Goal: Information Seeking & Learning: Find specific fact

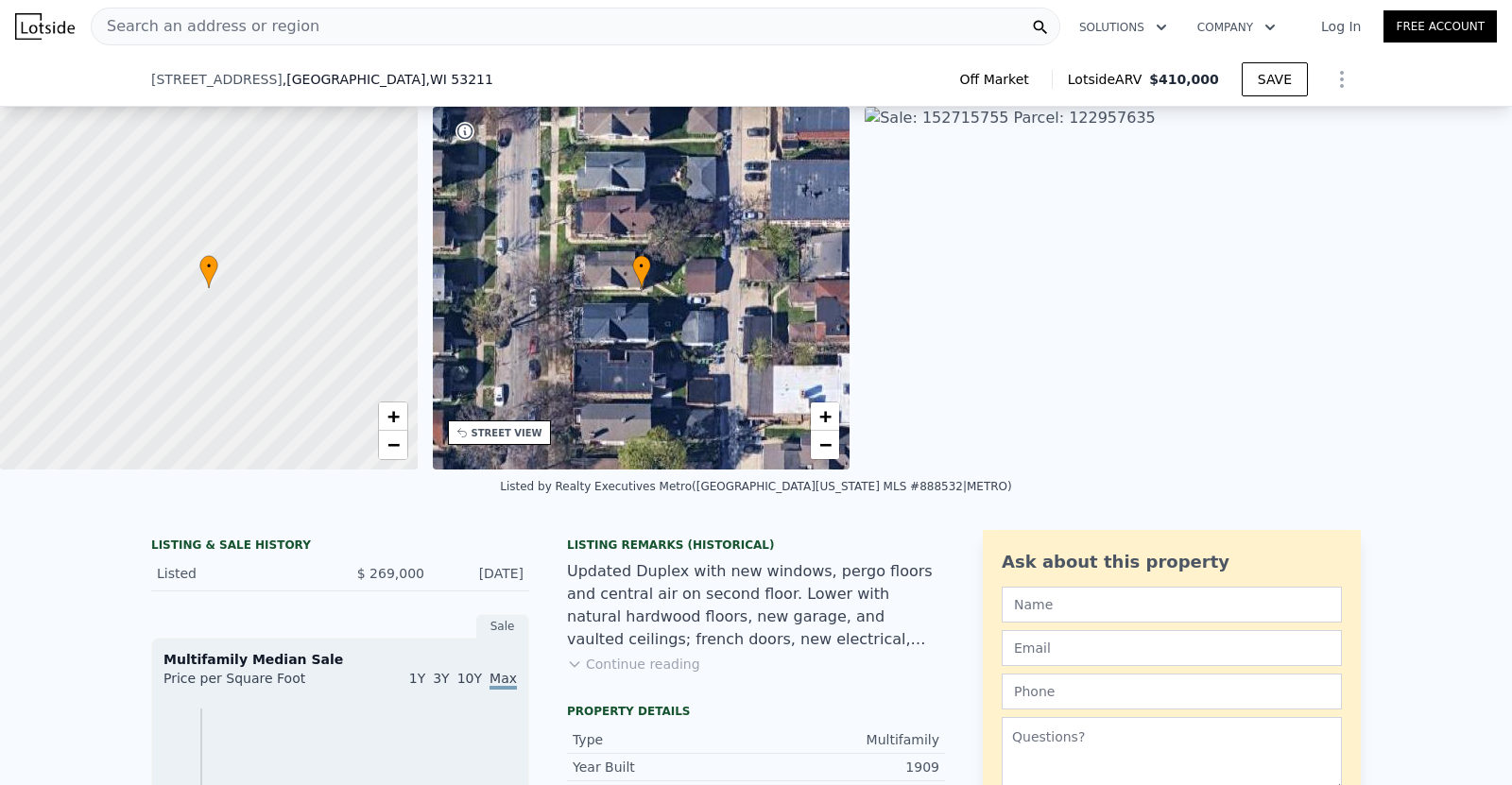
scroll to position [178, 0]
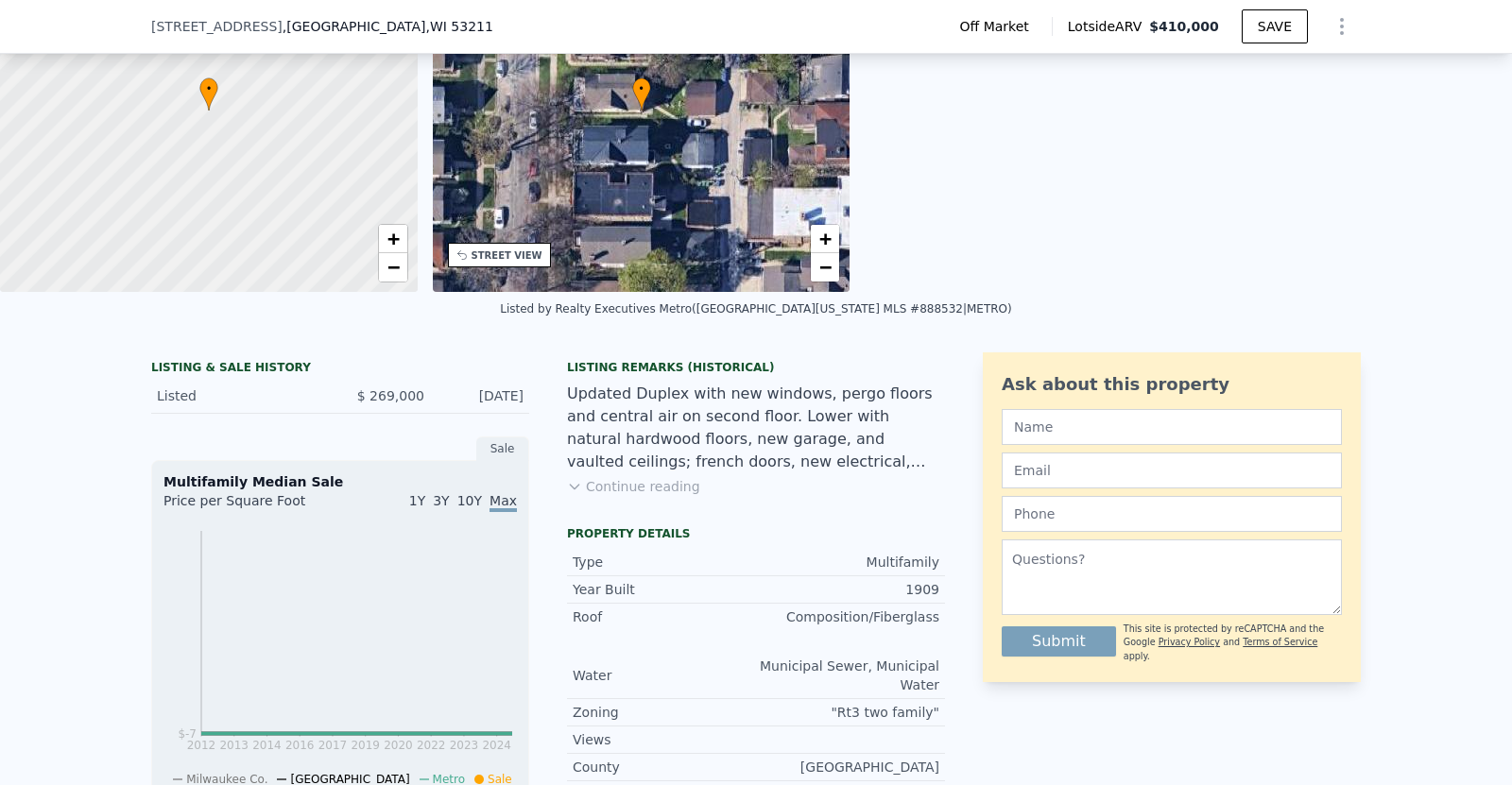
click at [620, 513] on div "Listing Remarks (Historical) Updated Duplex with new windows, pergo floors and …" at bounding box center [756, 439] width 378 height 159
click at [613, 494] on button "Continue reading" at bounding box center [633, 487] width 133 height 19
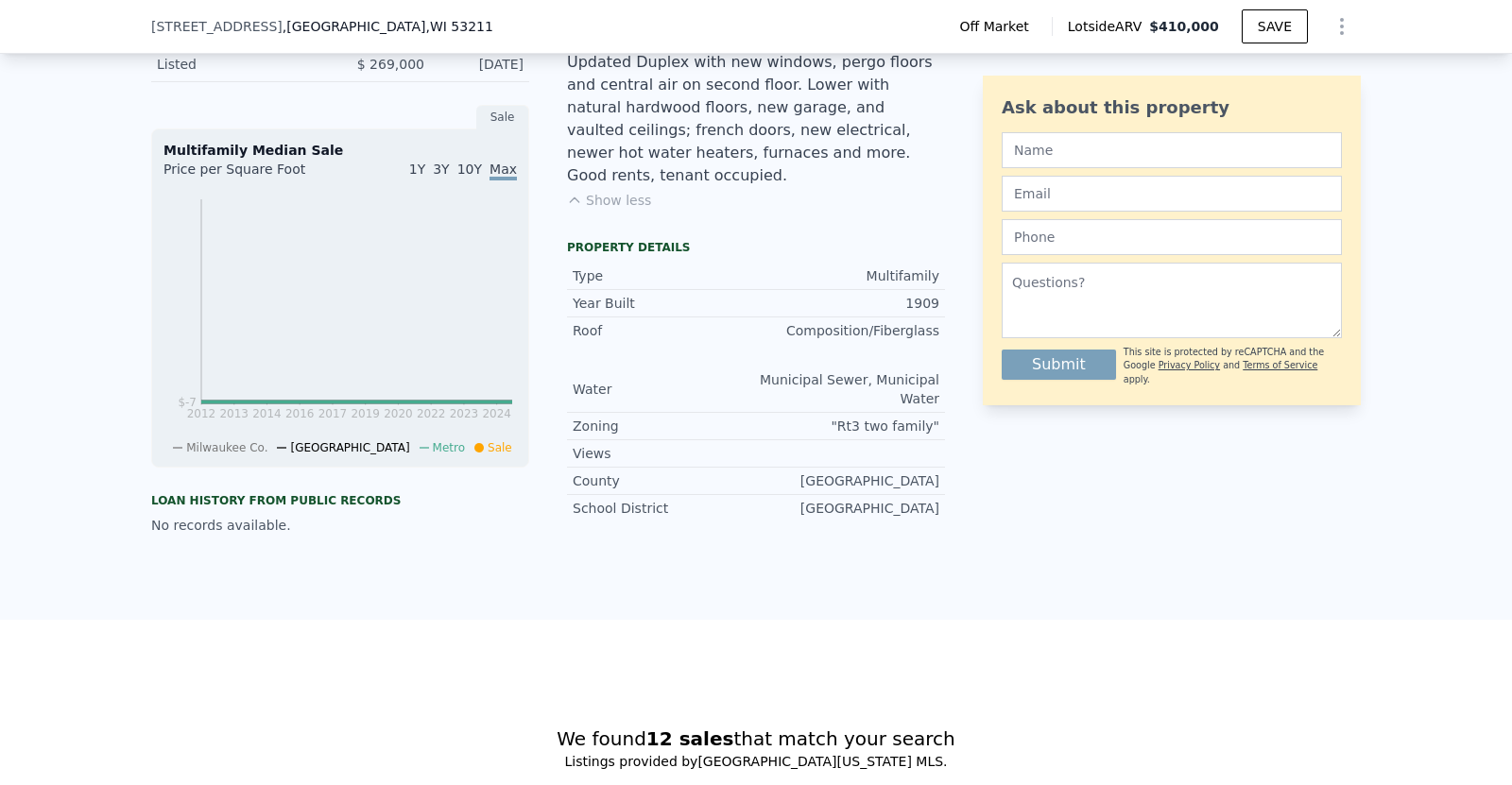
scroll to position [537, 0]
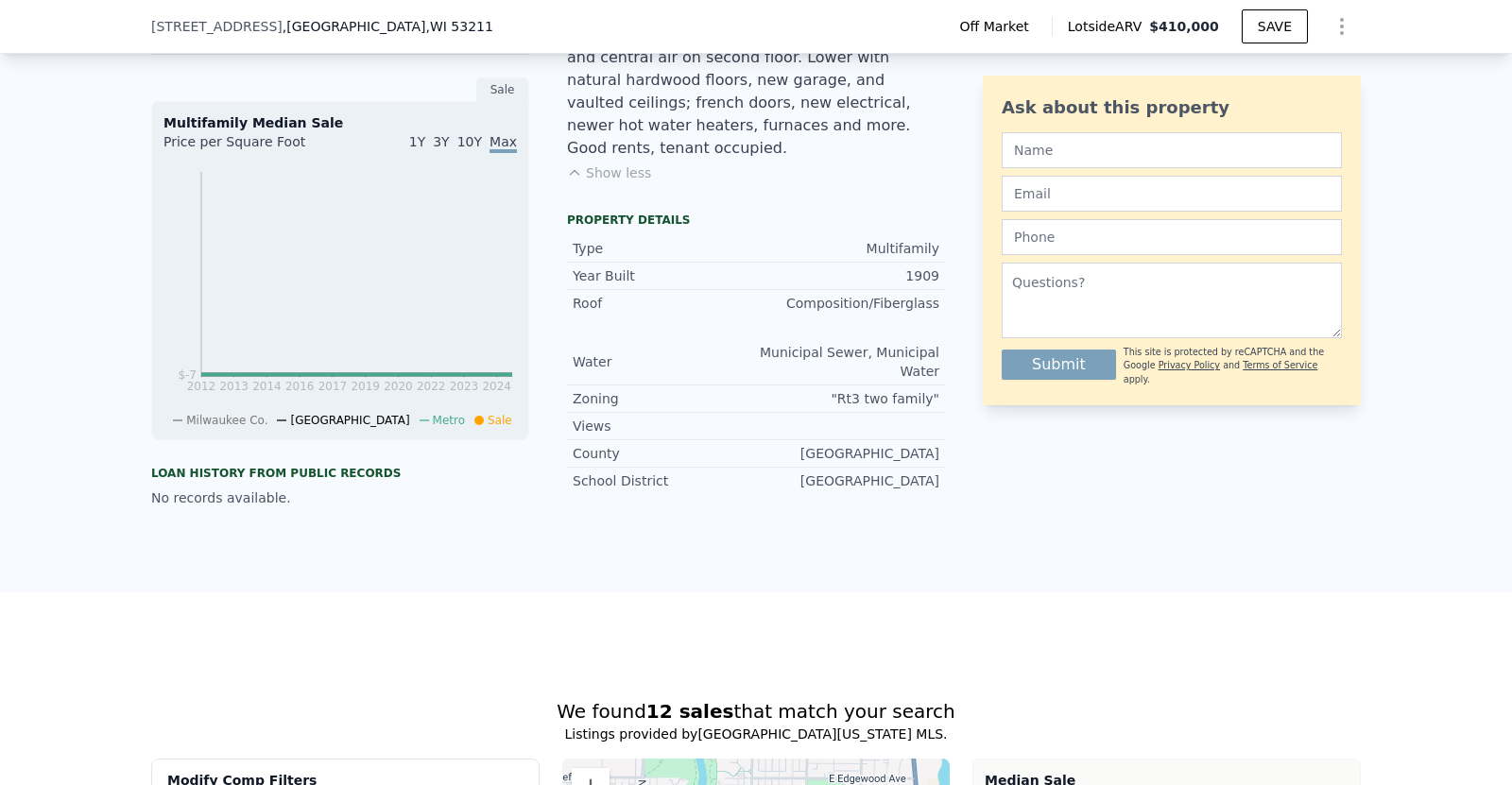
click at [613, 494] on div "Property details Type Multifamily Year Built 1909 Roof Composition/Fiberglass W…" at bounding box center [756, 361] width 378 height 297
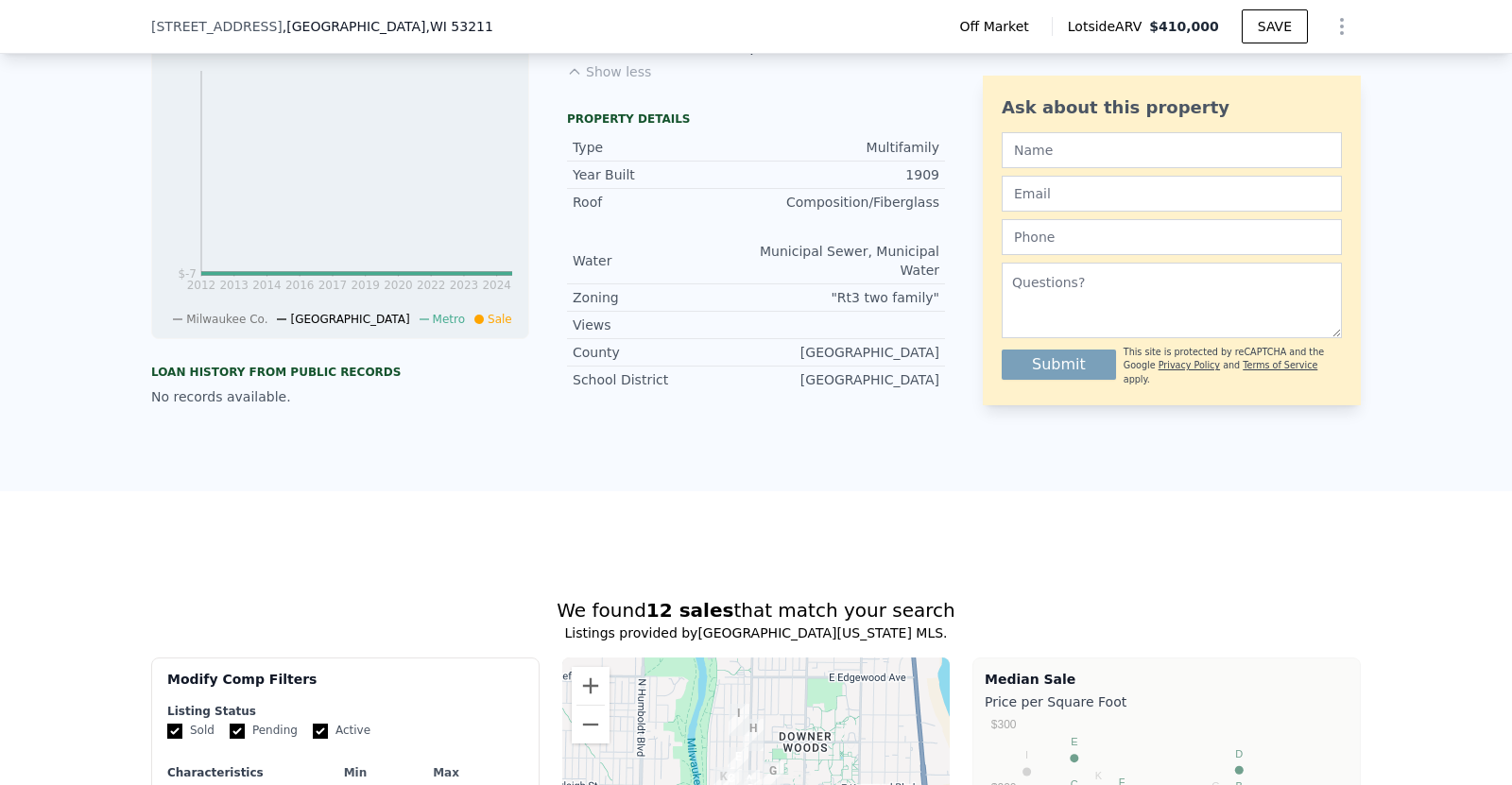
scroll to position [637, 0]
click at [733, 483] on div "LISTING & SALE HISTORY Listed $ 269,000 [DATE] Sale Multifamily Median Sale Pri…" at bounding box center [756, 184] width 1512 height 614
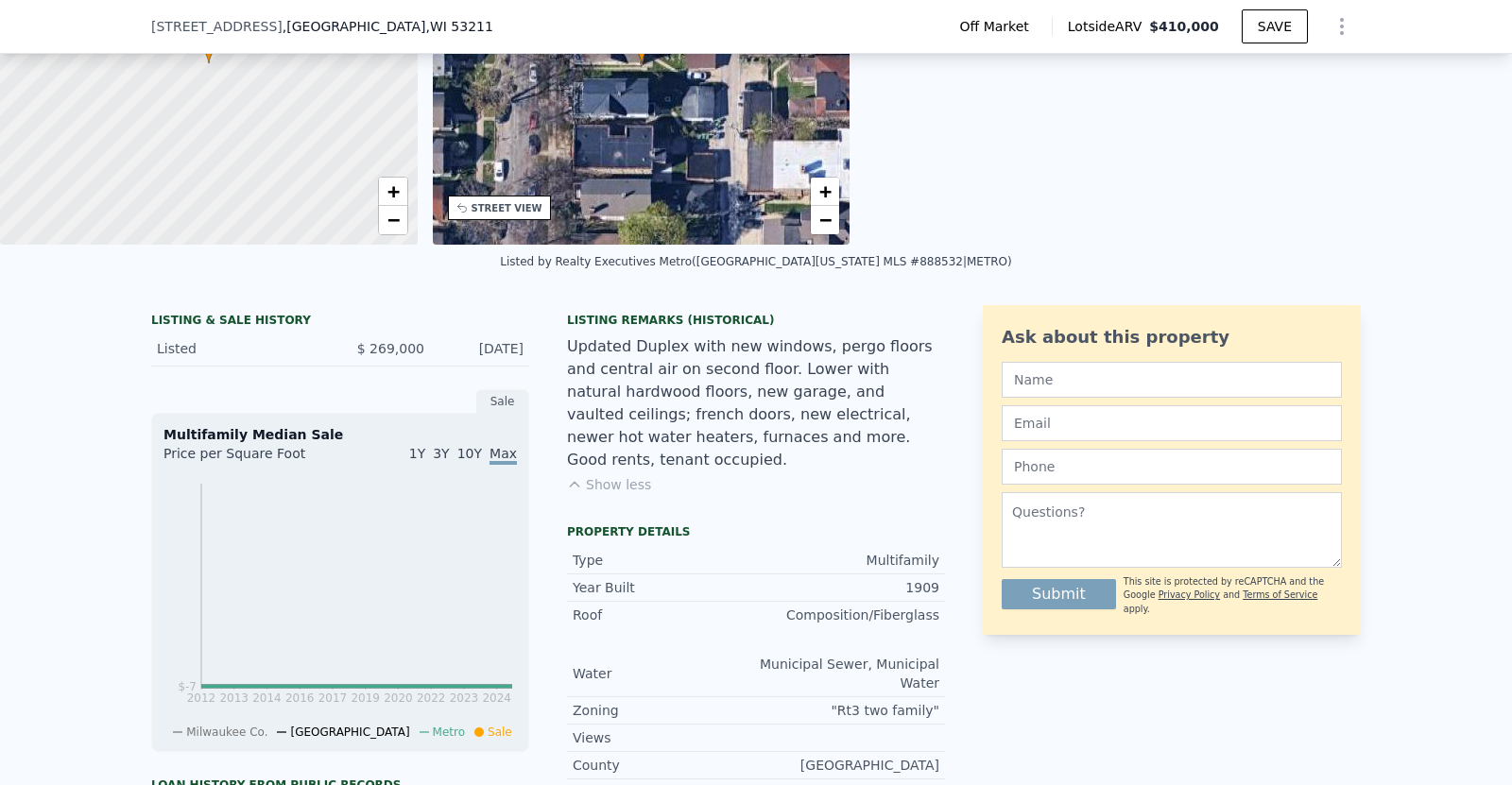
scroll to position [225, 0]
click at [394, 355] on span "$ 269,000" at bounding box center [391, 348] width 67 height 15
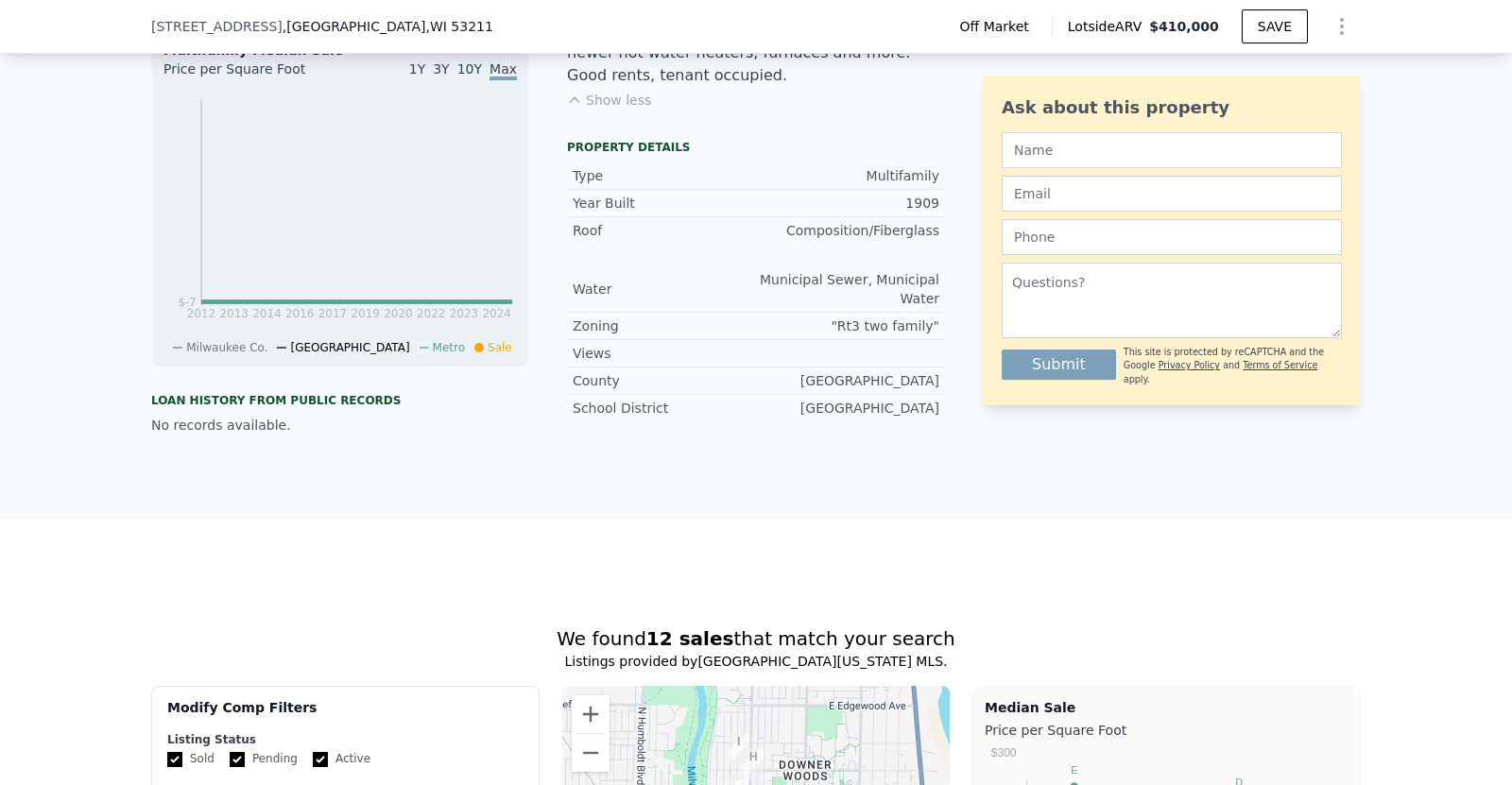
scroll to position [0, 0]
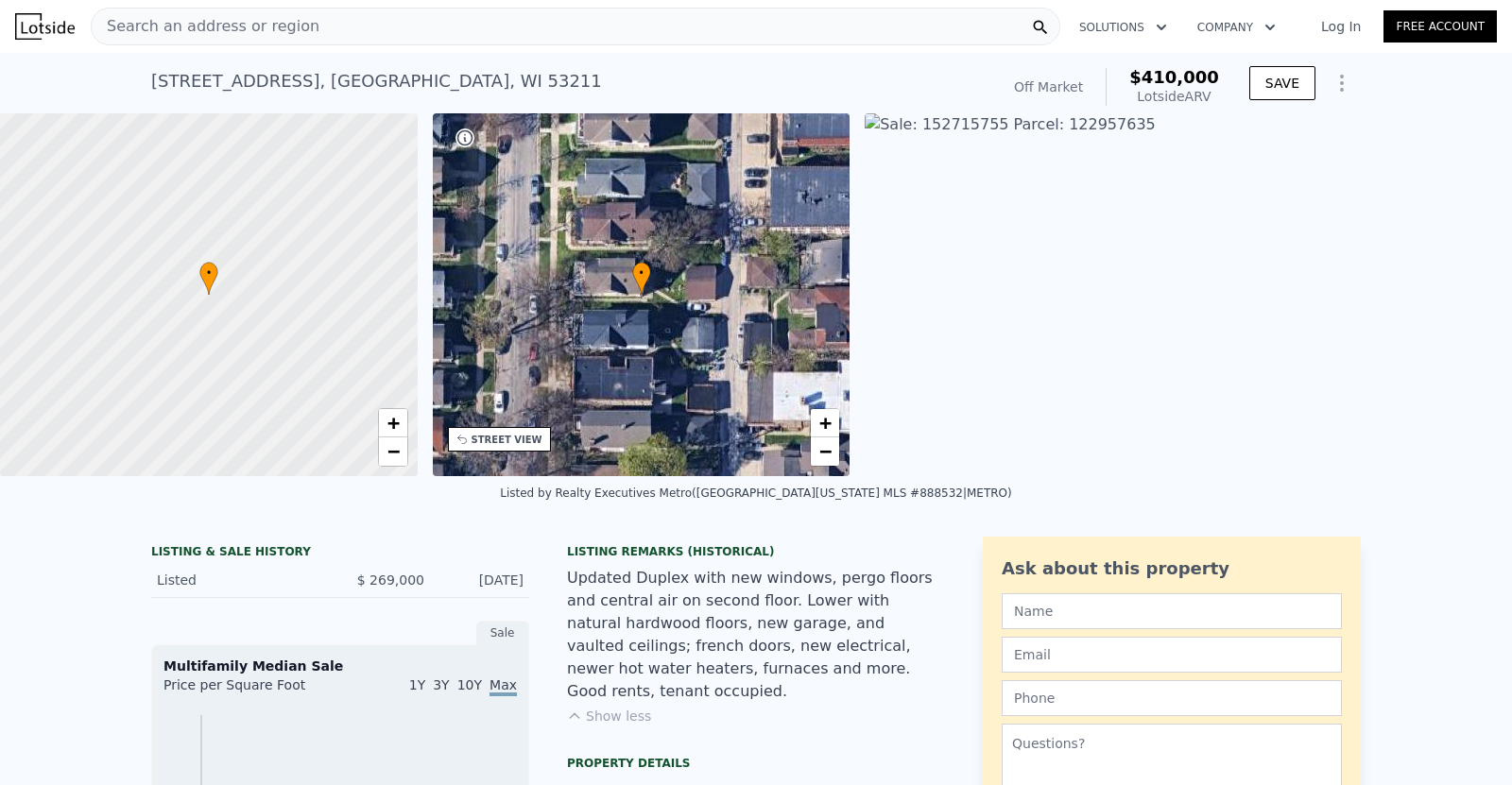
drag, startPoint x: 344, startPoint y: 80, endPoint x: 137, endPoint y: 74, distance: 207.1
click at [137, 74] on div "[STREET_ADDRESS] Sold (~ARV $410k ) Off Market $410,000 Lotside ARV SAVE" at bounding box center [756, 82] width 1512 height 60
click at [321, 80] on div "[STREET_ADDRESS]" at bounding box center [376, 81] width 451 height 27
drag, startPoint x: 287, startPoint y: 79, endPoint x: 105, endPoint y: 95, distance: 182.7
click at [105, 95] on div "[STREET_ADDRESS] Sold (~ARV $410k ) Off Market $410,000 Lotside ARV SAVE" at bounding box center [756, 82] width 1512 height 60
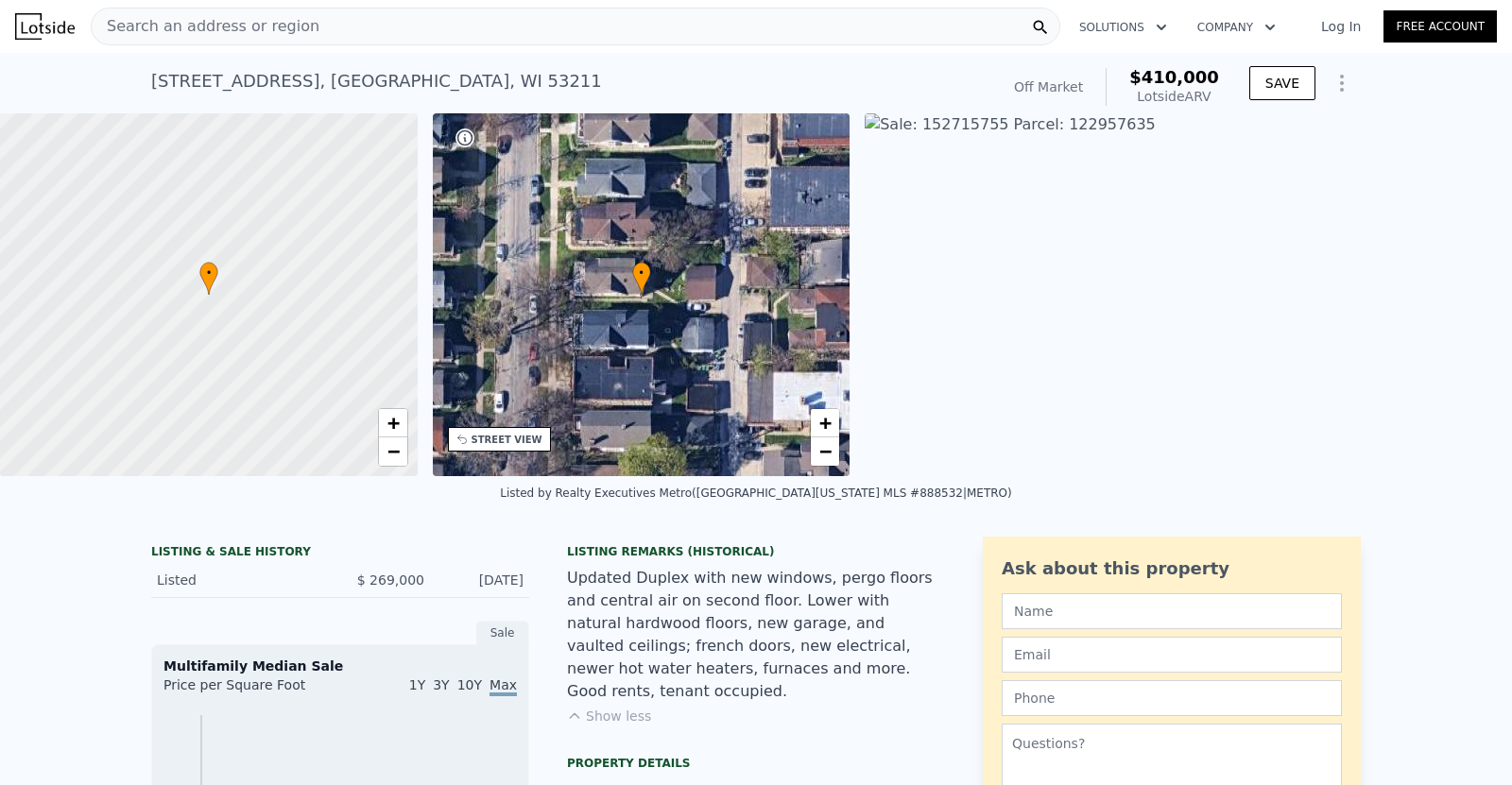
click at [162, 30] on span "Search an address or region" at bounding box center [205, 27] width 227 height 23
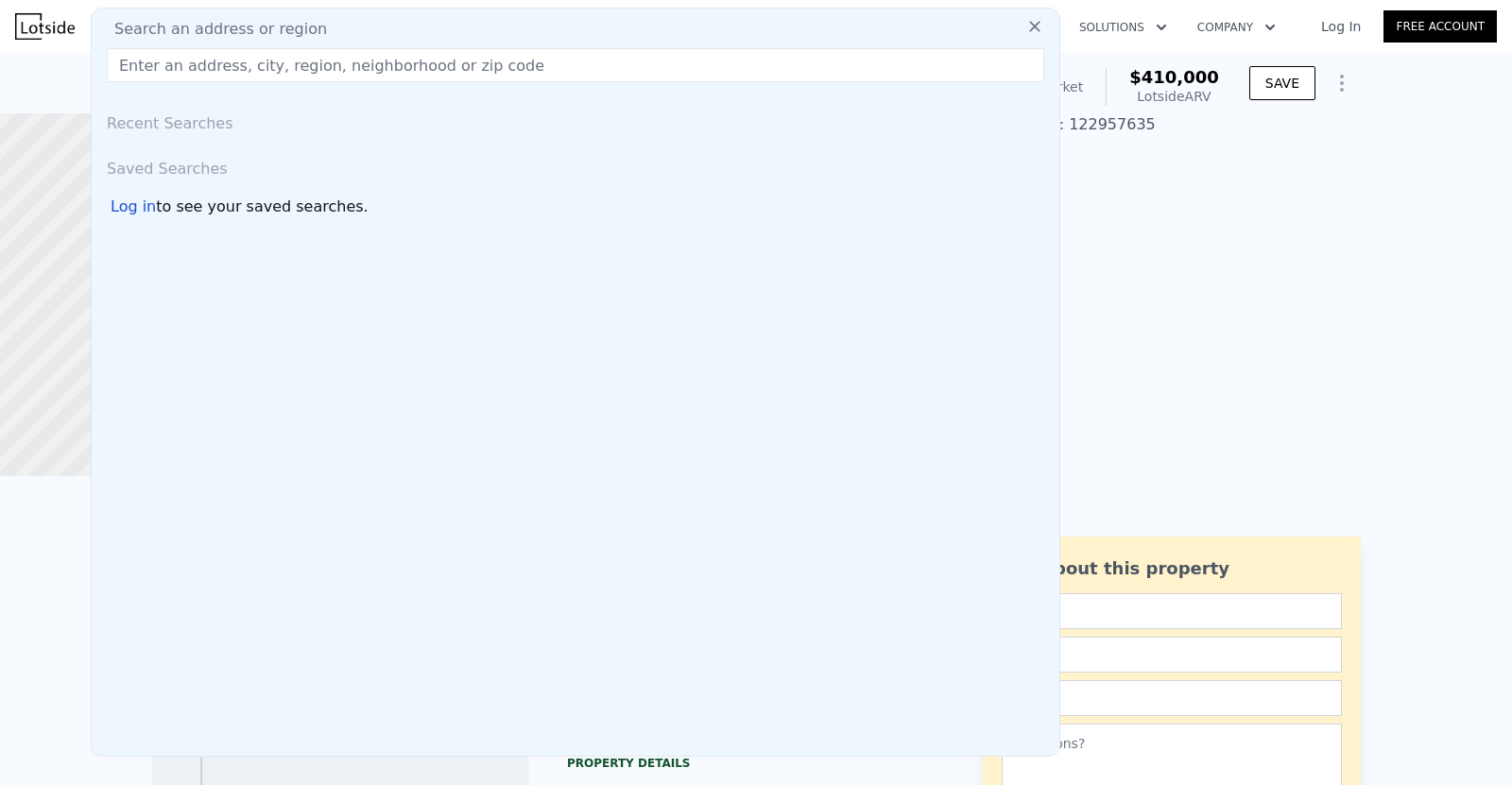
type input "[DOMAIN_NAME]"
click at [93, 59] on div "Search an address or region Recent Searches Saved Searches Log in to see your s…" at bounding box center [575, 382] width 969 height 750
click at [52, 68] on div "[STREET_ADDRESS] Sold (~ARV $410k ) Off Market $410,000 Lotside ARV SAVE" at bounding box center [756, 82] width 1512 height 60
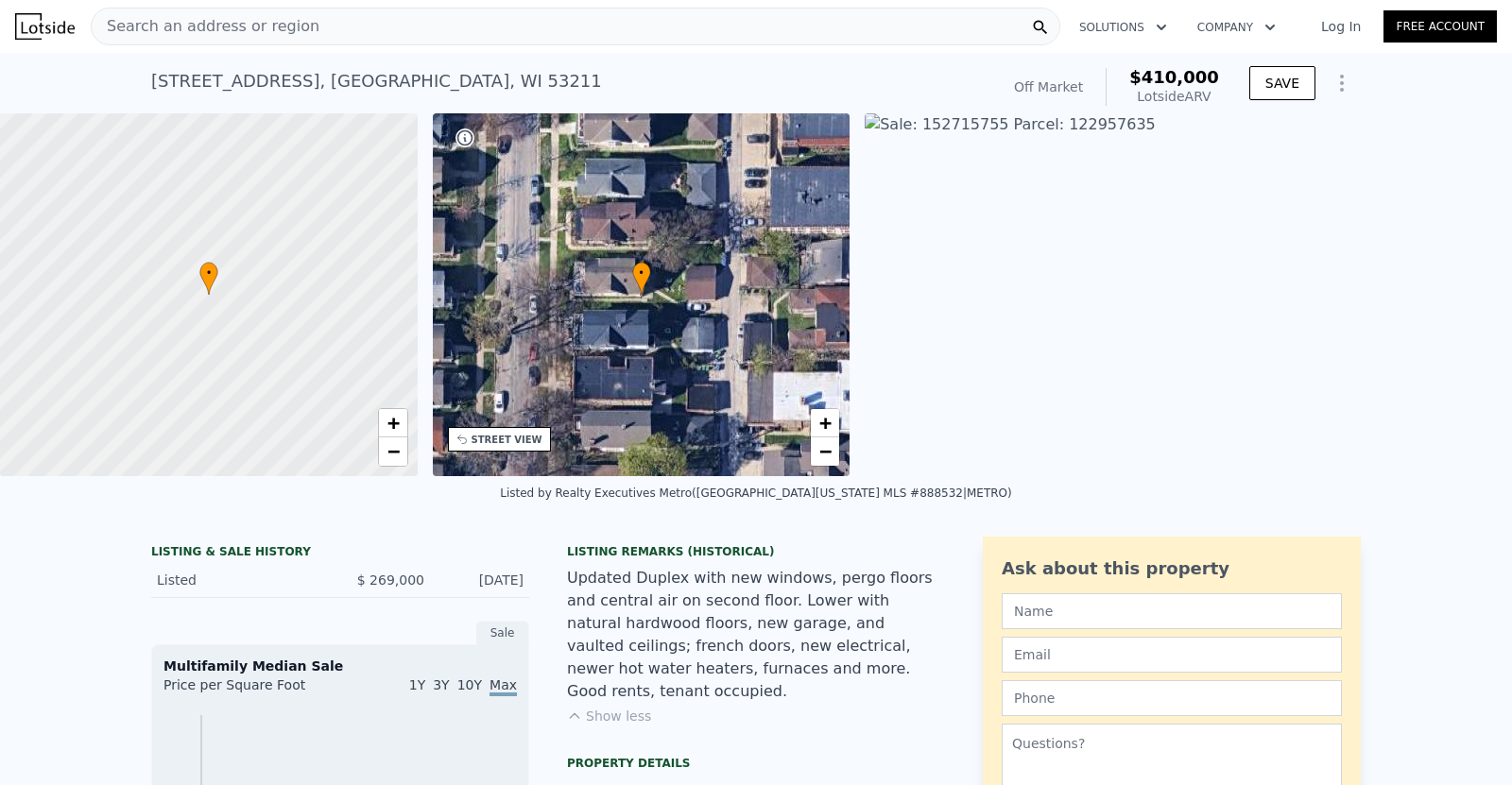
click at [350, 35] on div "Search an address or region" at bounding box center [575, 27] width 969 height 38
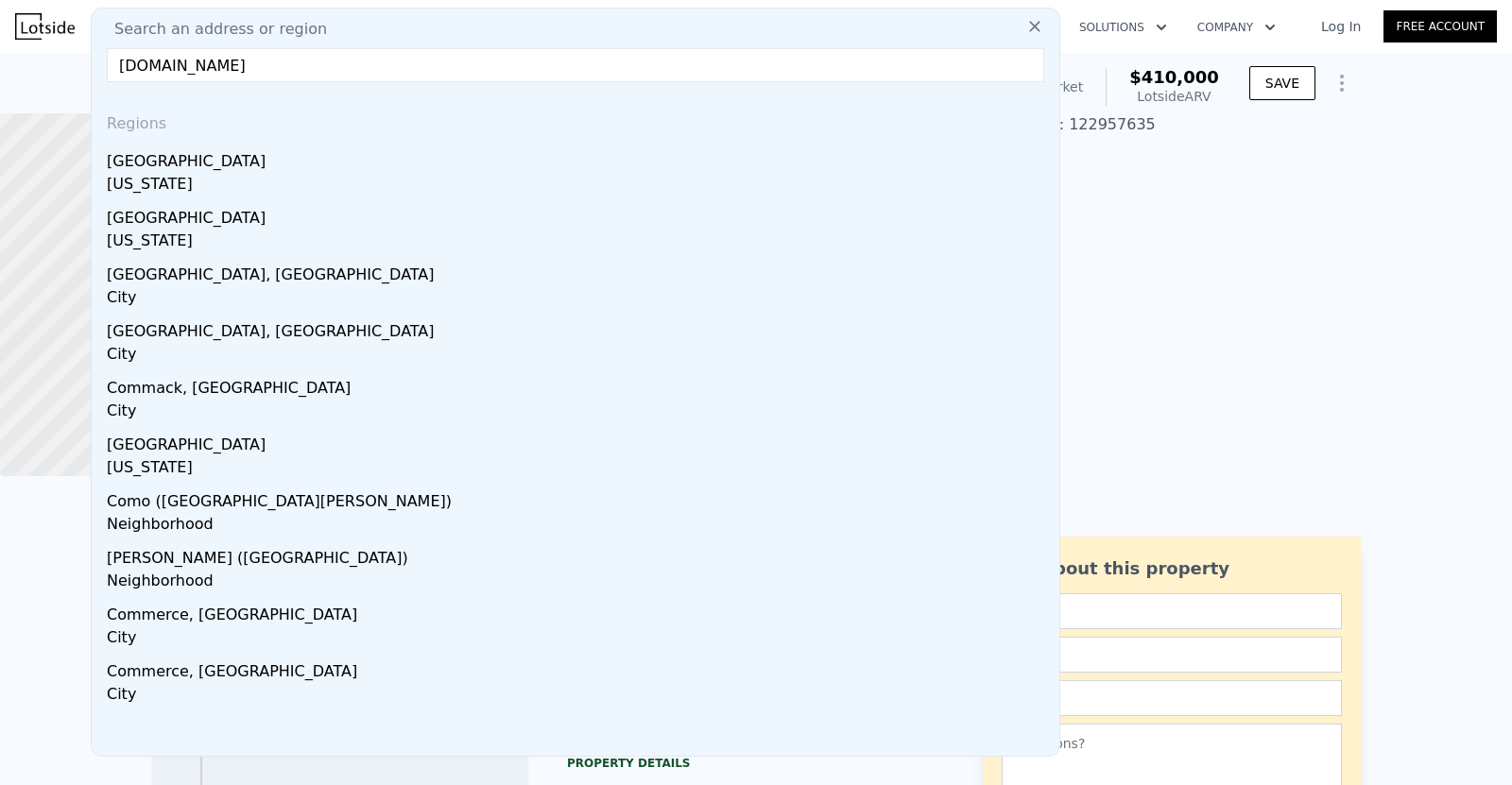
type input "\"
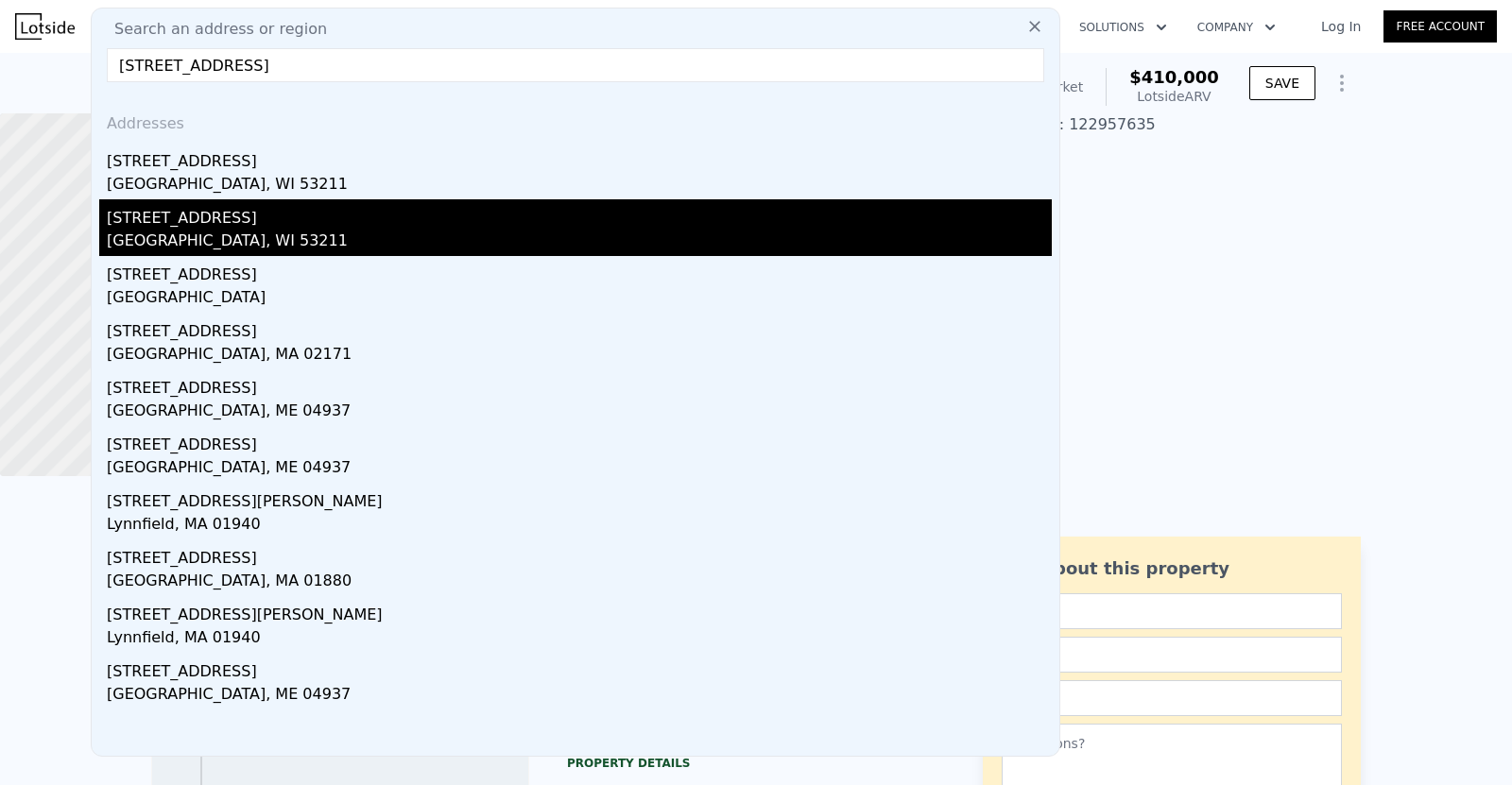
type input "[STREET_ADDRESS]"
click at [107, 242] on div "[GEOGRAPHIC_DATA], WI 53211" at bounding box center [579, 243] width 945 height 27
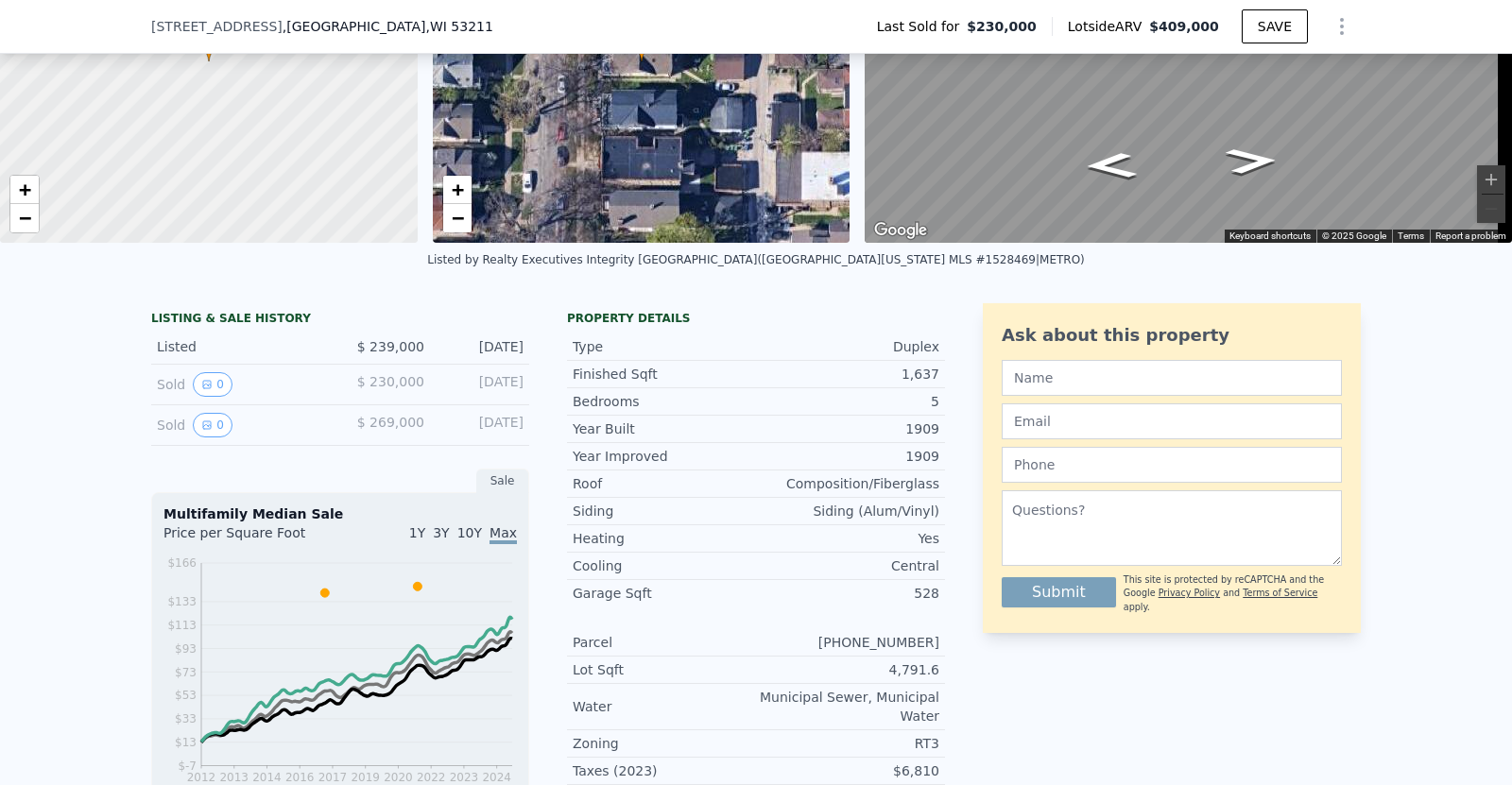
scroll to position [228, 0]
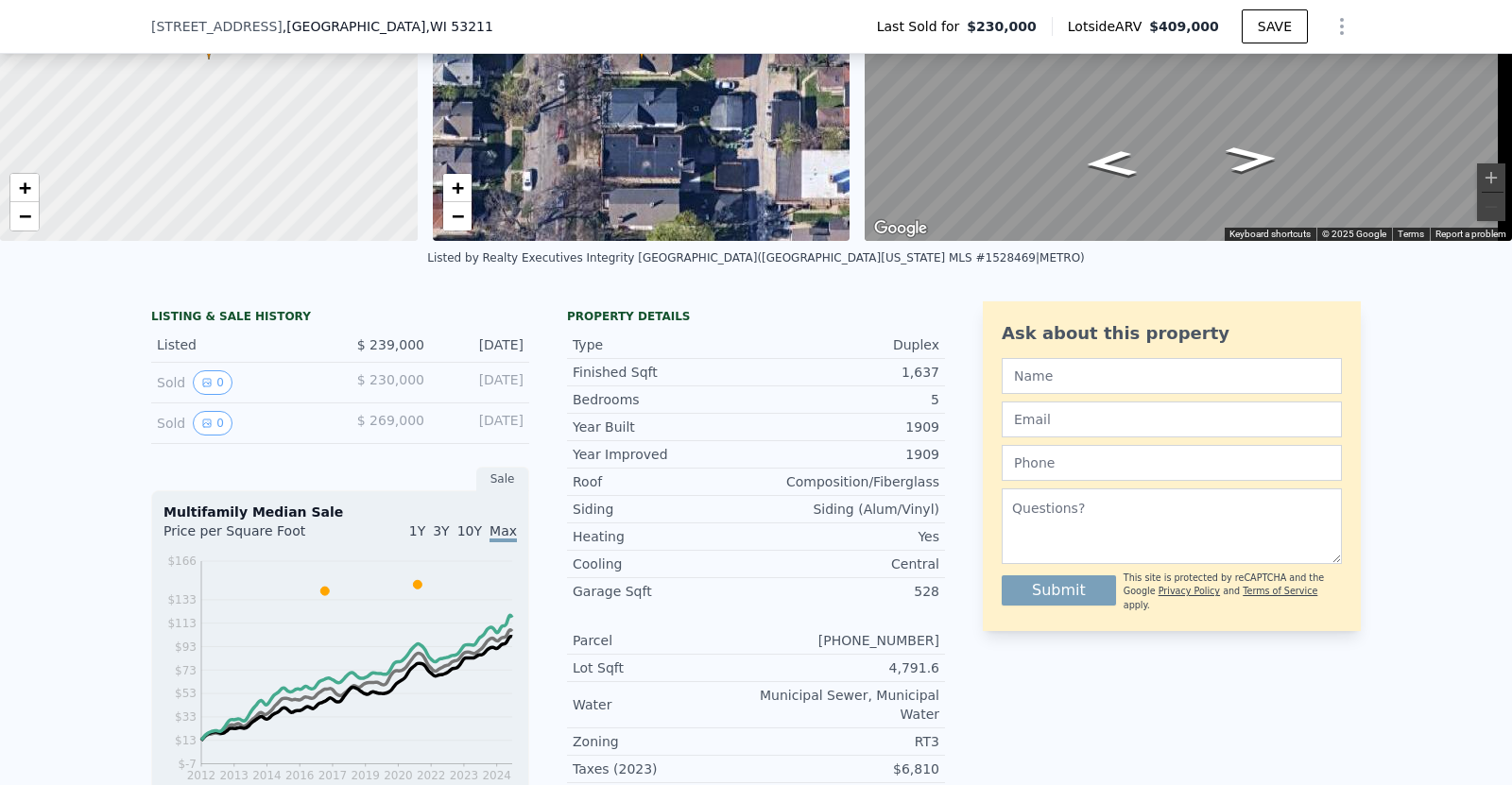
click at [324, 417] on div "Sold 0 $ 269,000 [DATE]" at bounding box center [340, 423] width 378 height 41
click at [207, 425] on button "0" at bounding box center [213, 423] width 40 height 25
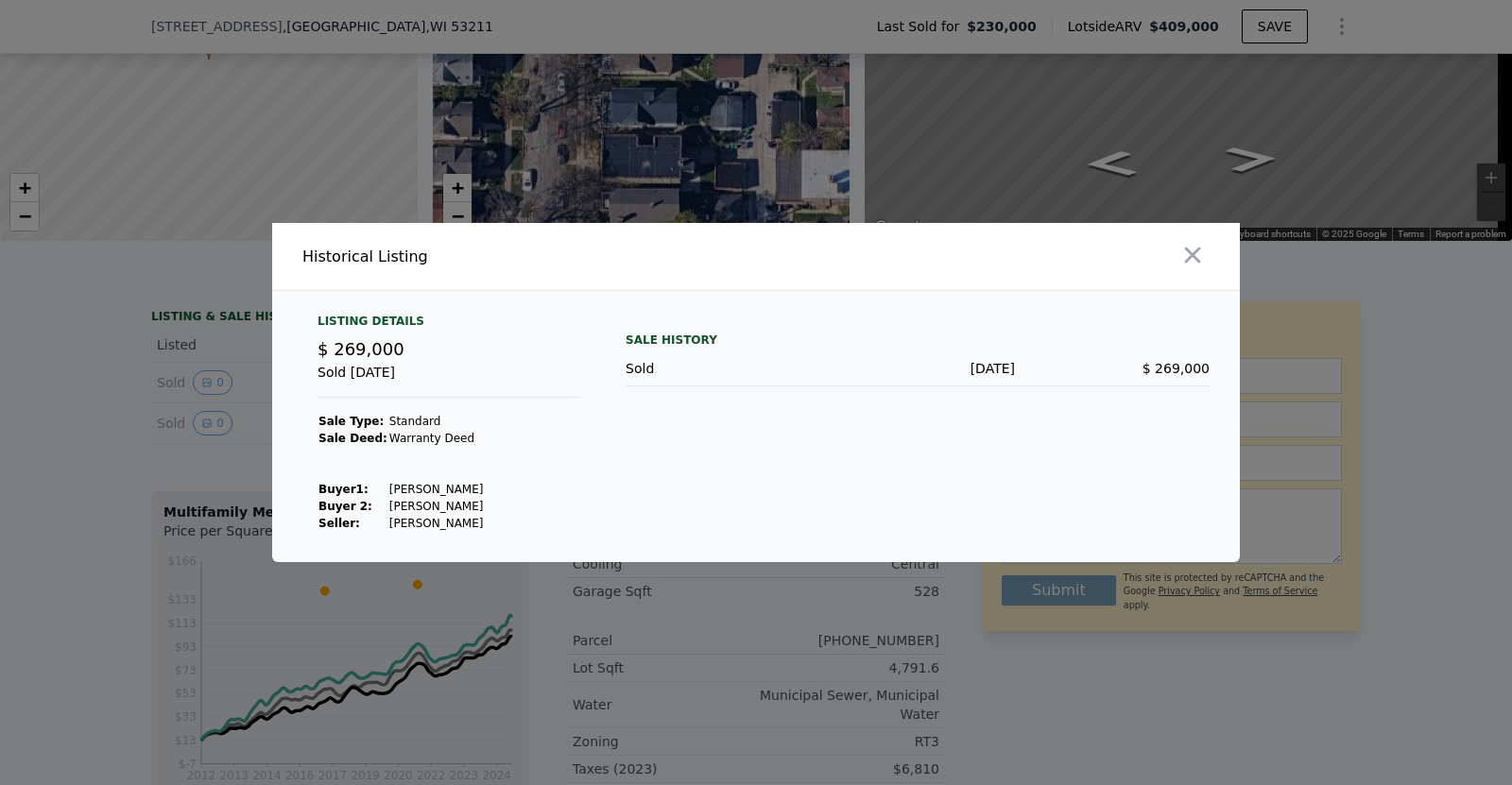
click at [192, 403] on div at bounding box center [756, 392] width 1512 height 785
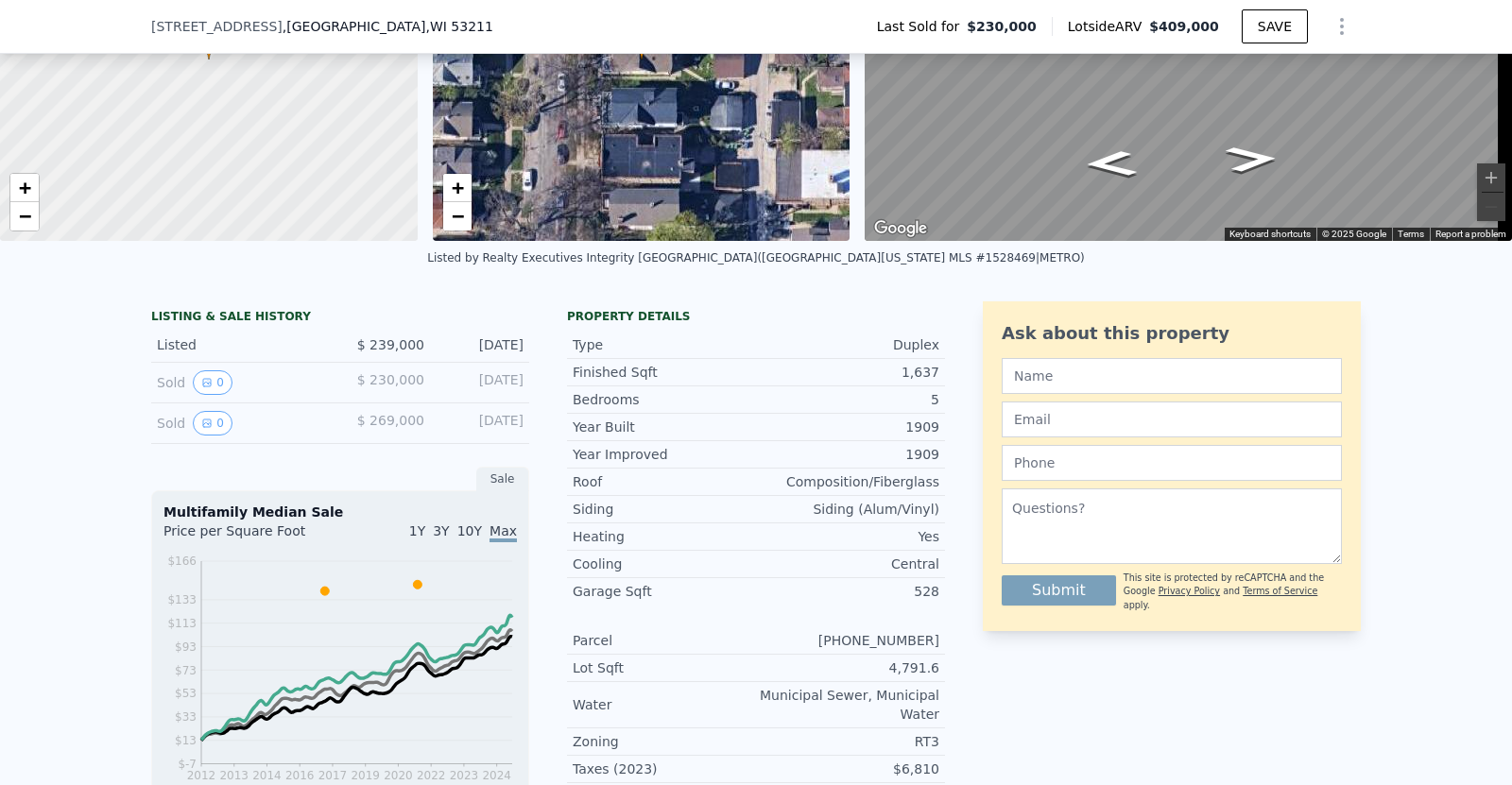
click at [193, 395] on button "0" at bounding box center [213, 383] width 40 height 25
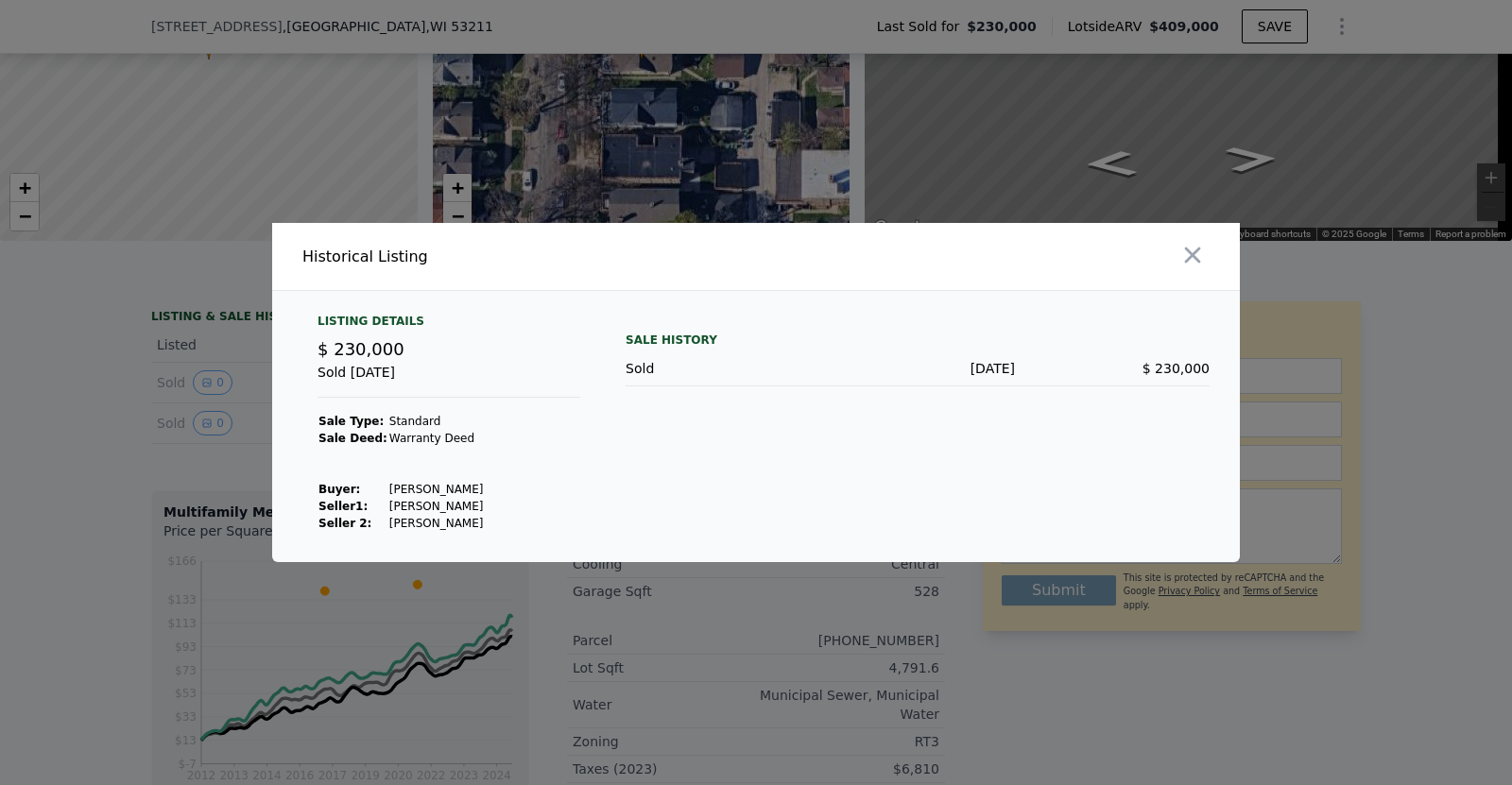
click at [224, 467] on div at bounding box center [756, 392] width 1512 height 785
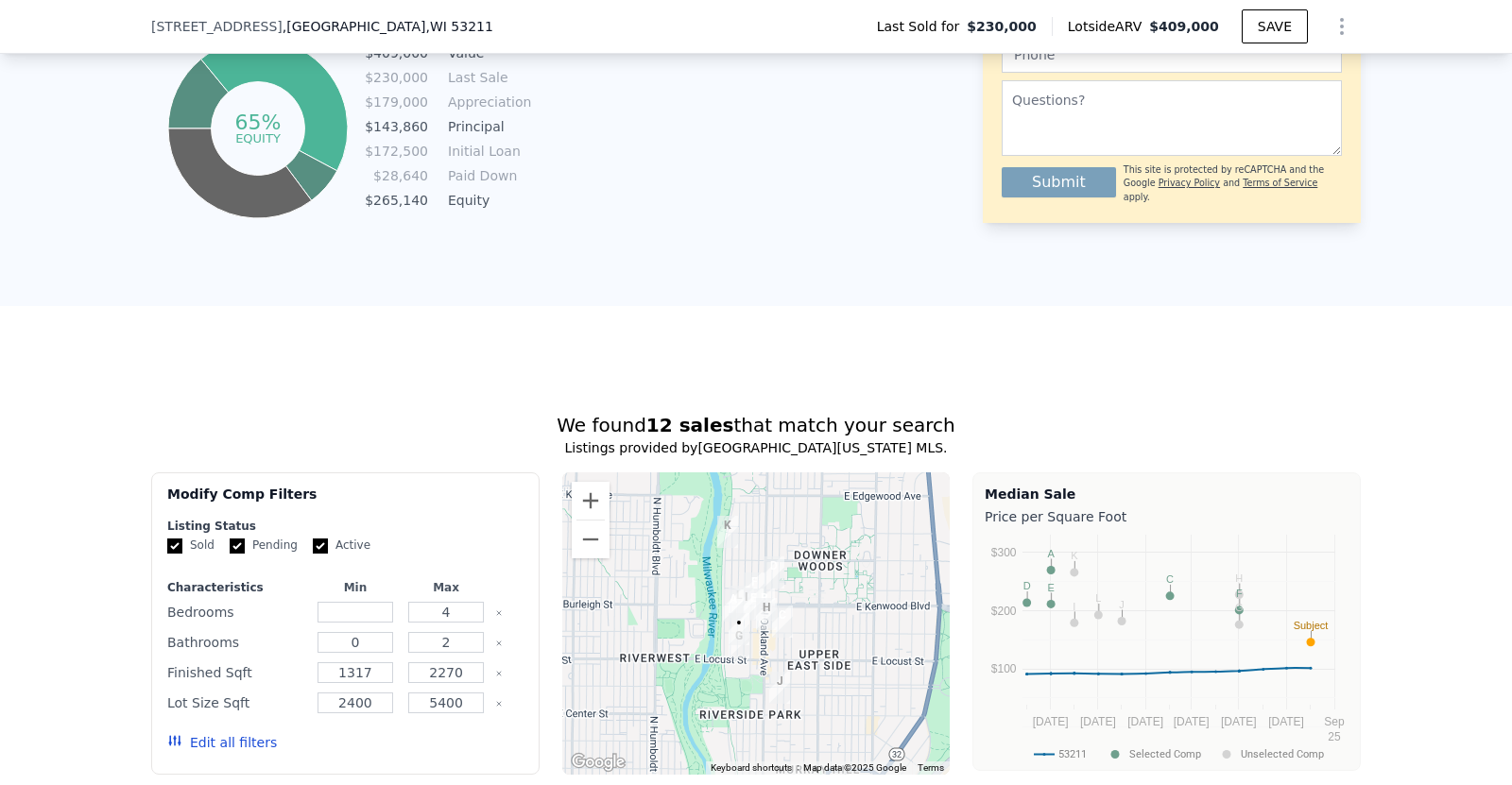
scroll to position [1220, 0]
